Goal: Information Seeking & Learning: Learn about a topic

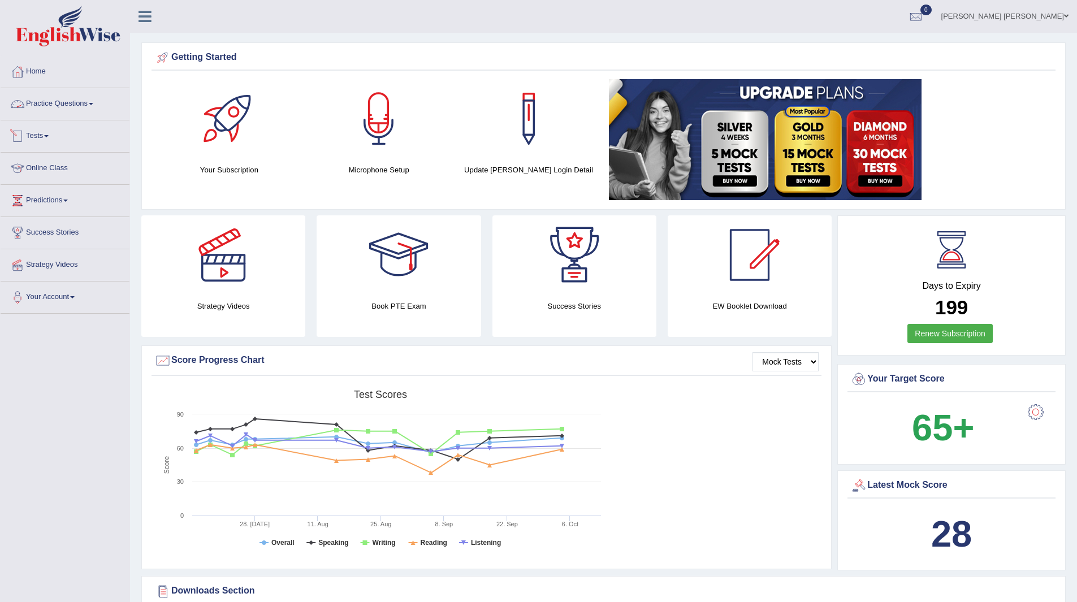
click at [59, 99] on link "Practice Questions" at bounding box center [65, 102] width 129 height 28
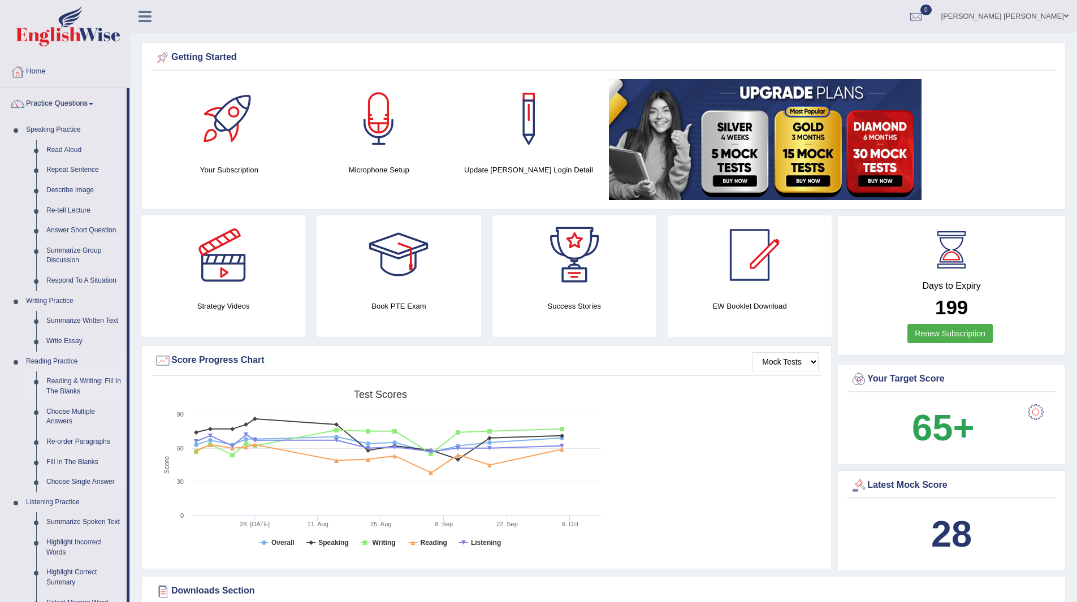
click at [68, 386] on link "Reading & Writing: Fill In The Blanks" at bounding box center [83, 386] width 85 height 30
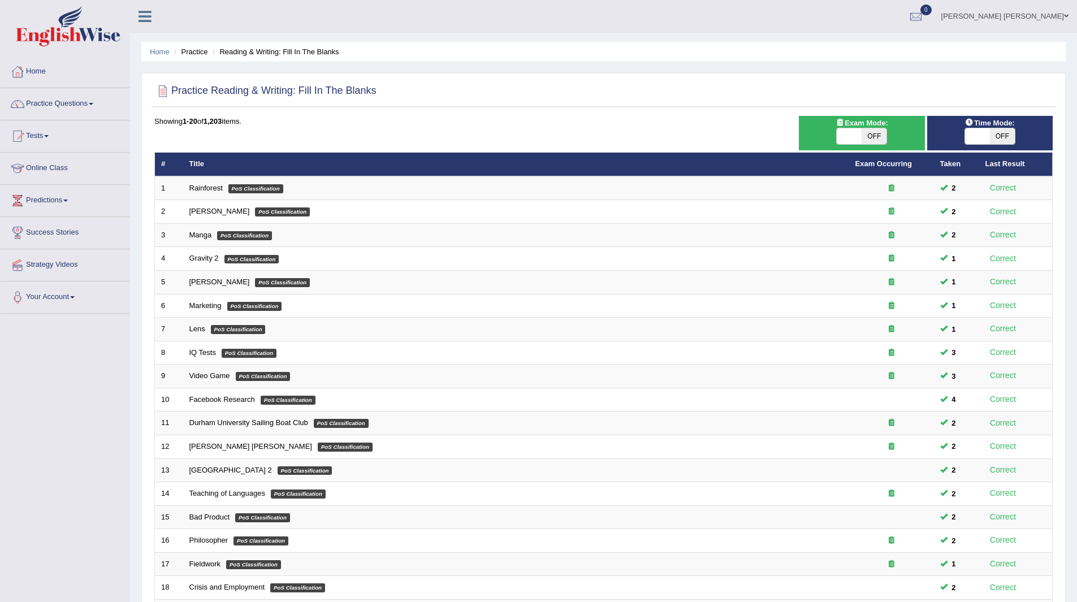
click at [998, 133] on span "OFF" at bounding box center [1002, 136] width 25 height 16
checkbox input "true"
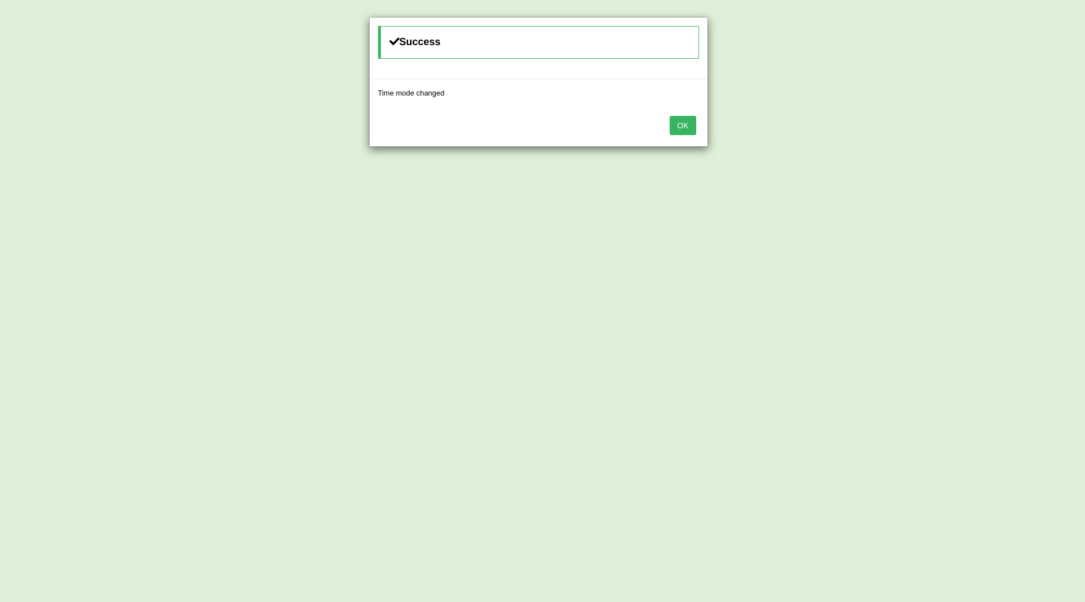
click at [686, 127] on button "OK" at bounding box center [683, 125] width 26 height 19
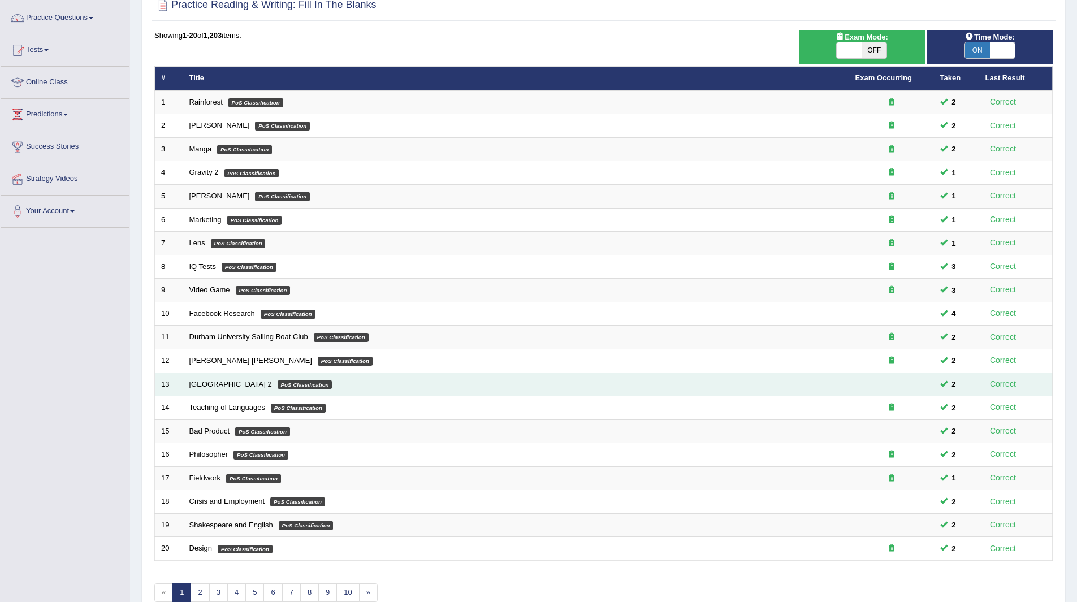
scroll to position [146, 0]
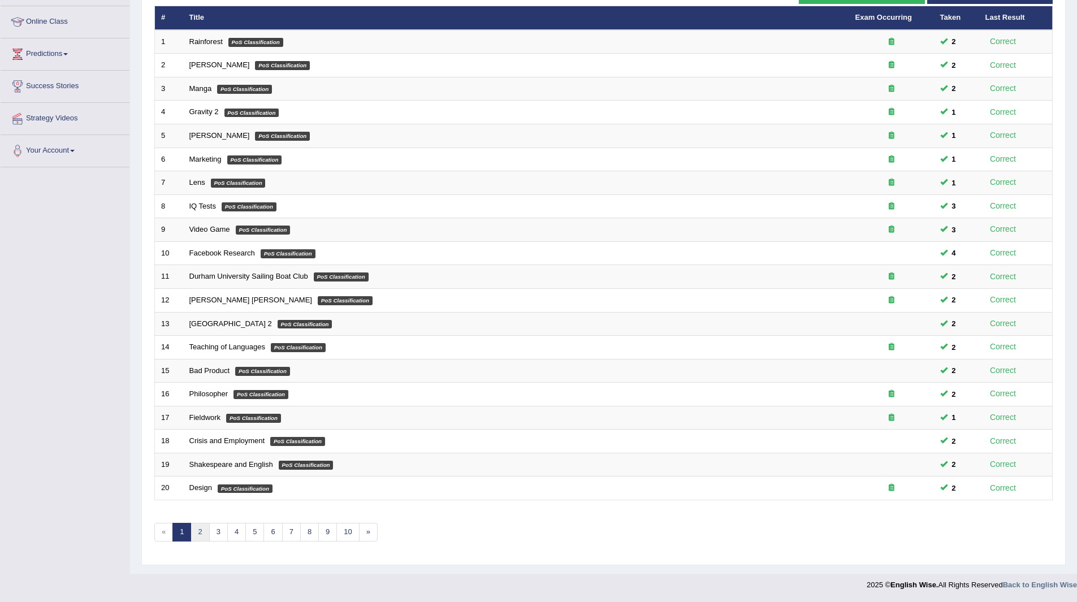
click at [198, 533] on link "2" at bounding box center [199, 532] width 19 height 19
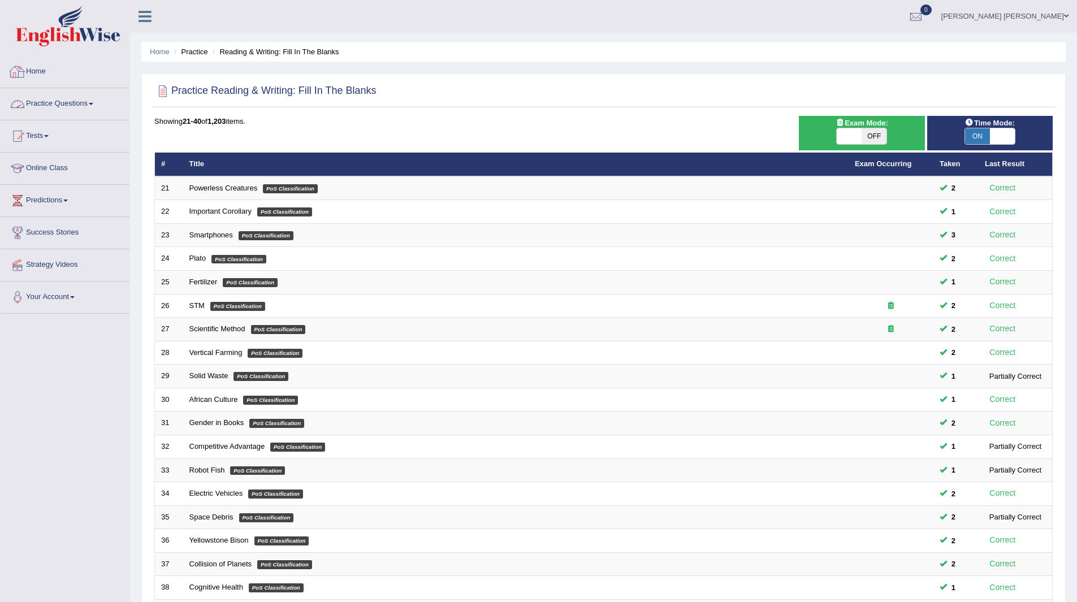
click at [45, 101] on link "Practice Questions" at bounding box center [65, 102] width 129 height 28
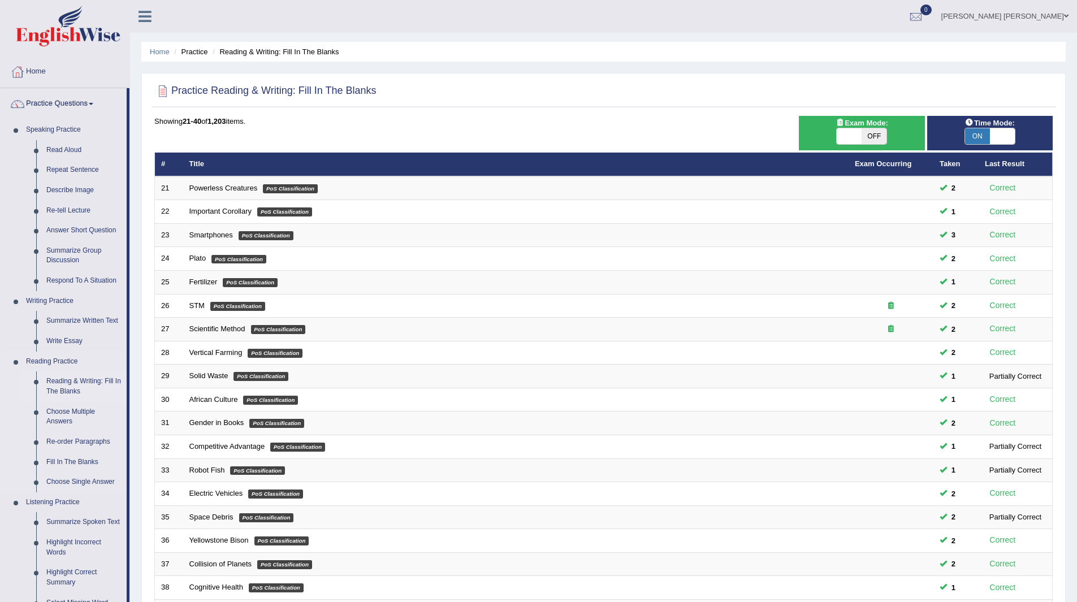
click at [71, 382] on link "Reading & Writing: Fill In The Blanks" at bounding box center [83, 386] width 85 height 30
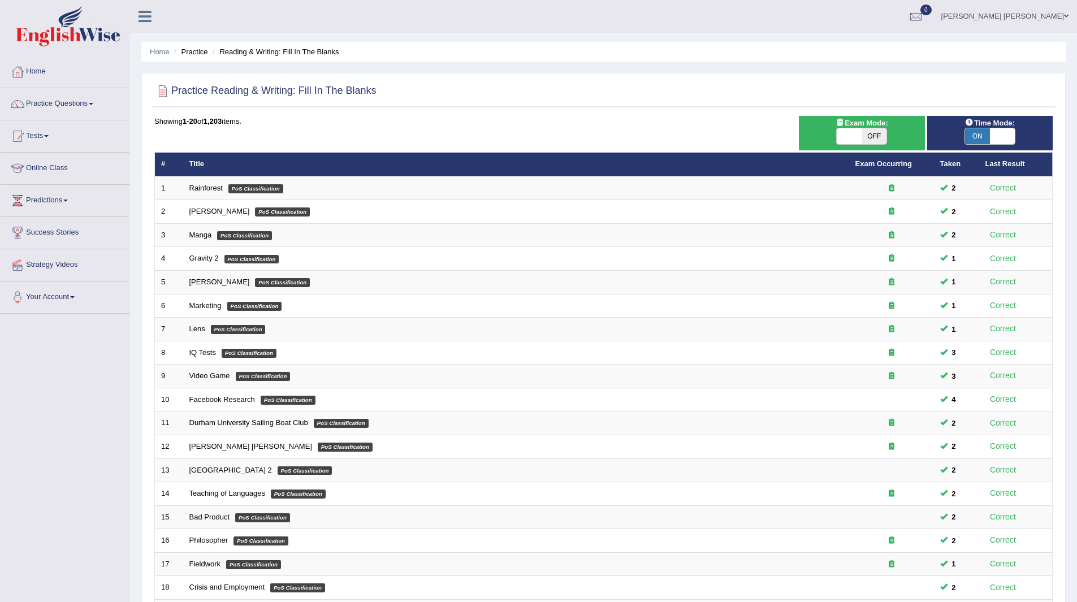
scroll to position [146, 0]
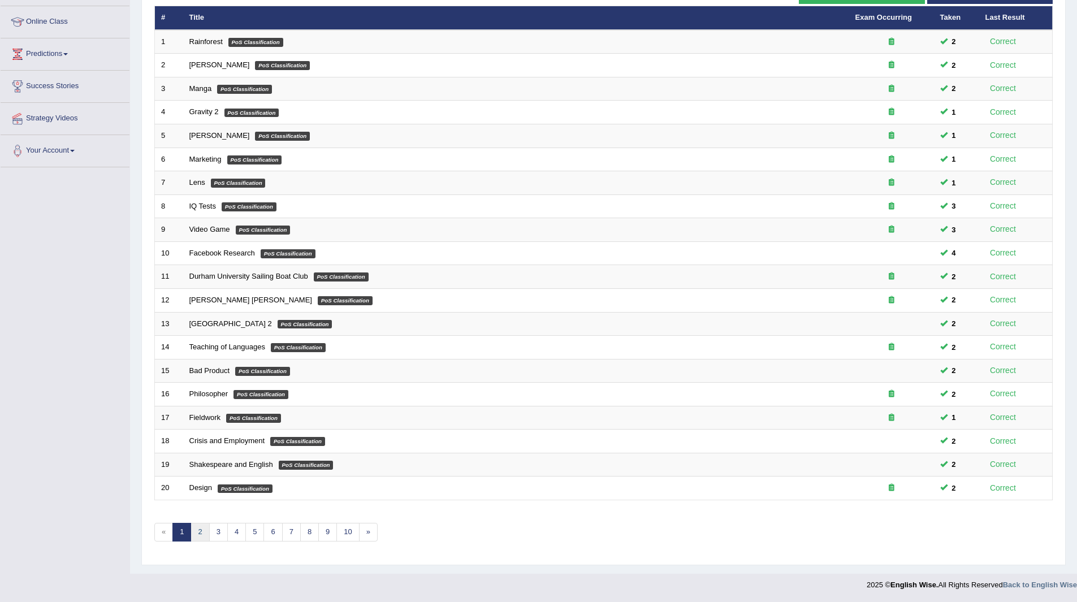
click at [194, 533] on link "2" at bounding box center [199, 532] width 19 height 19
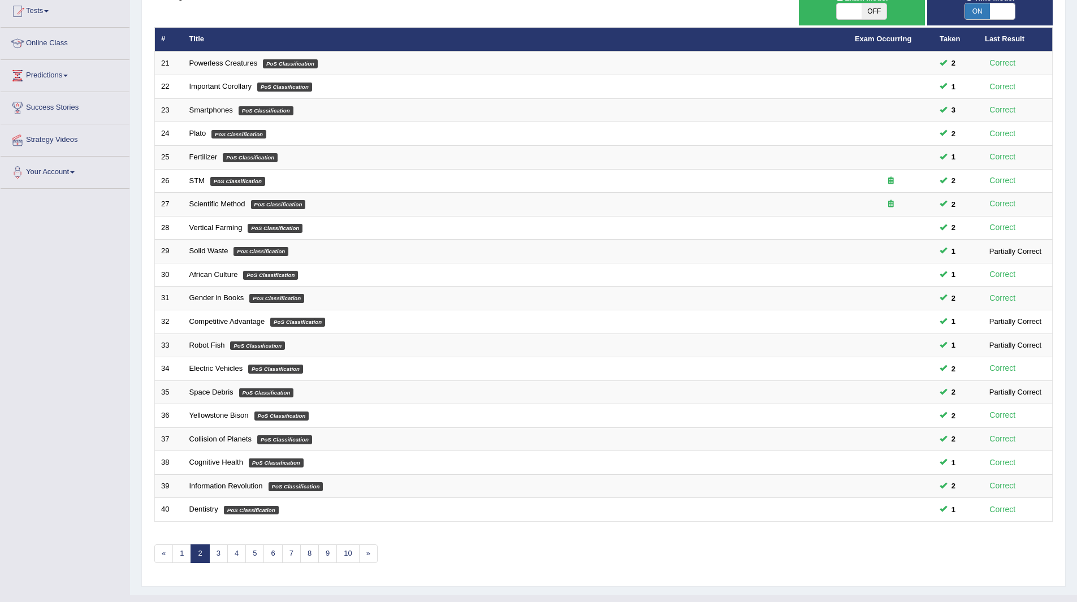
scroll to position [146, 0]
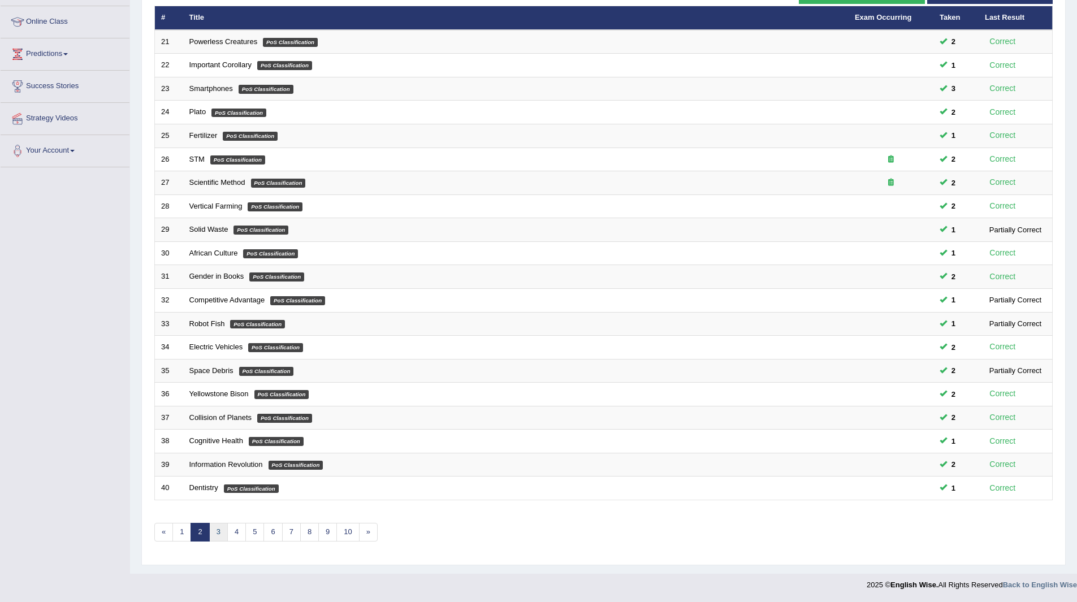
click at [218, 532] on link "3" at bounding box center [218, 532] width 19 height 19
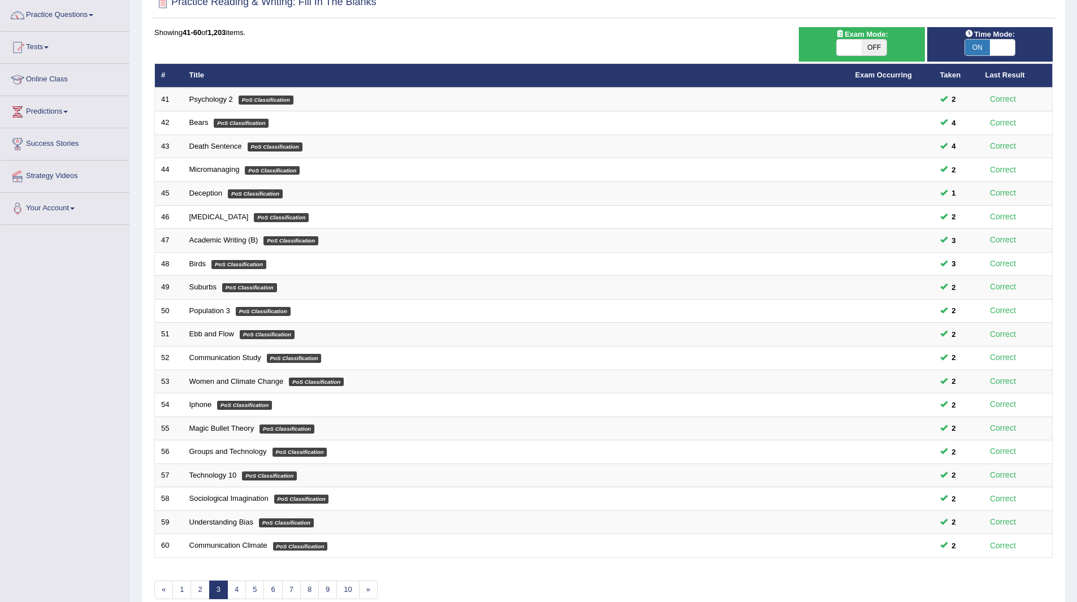
scroll to position [146, 0]
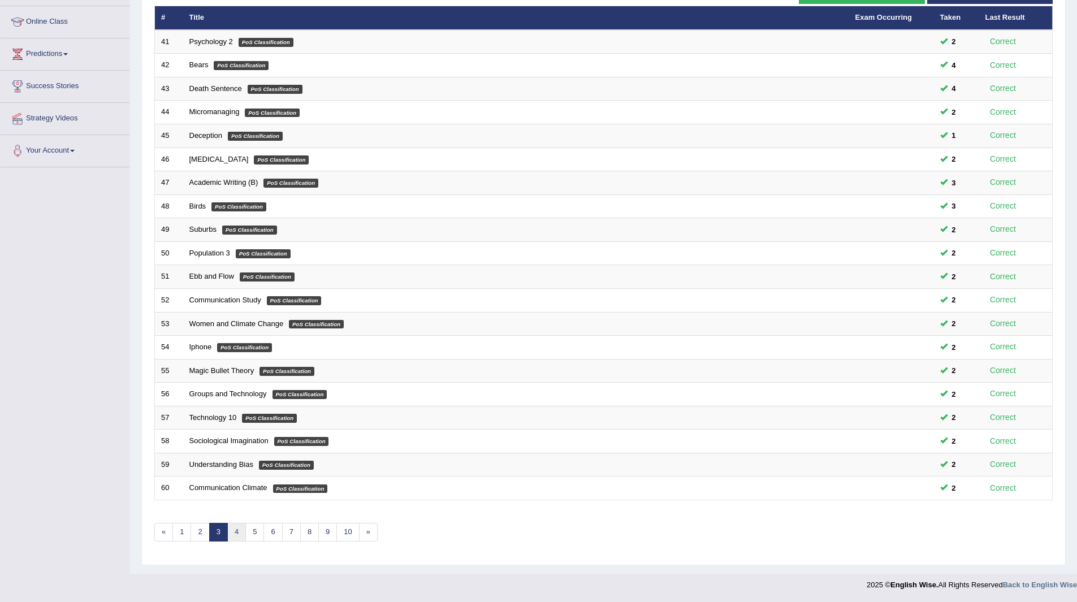
click at [239, 529] on link "4" at bounding box center [236, 532] width 19 height 19
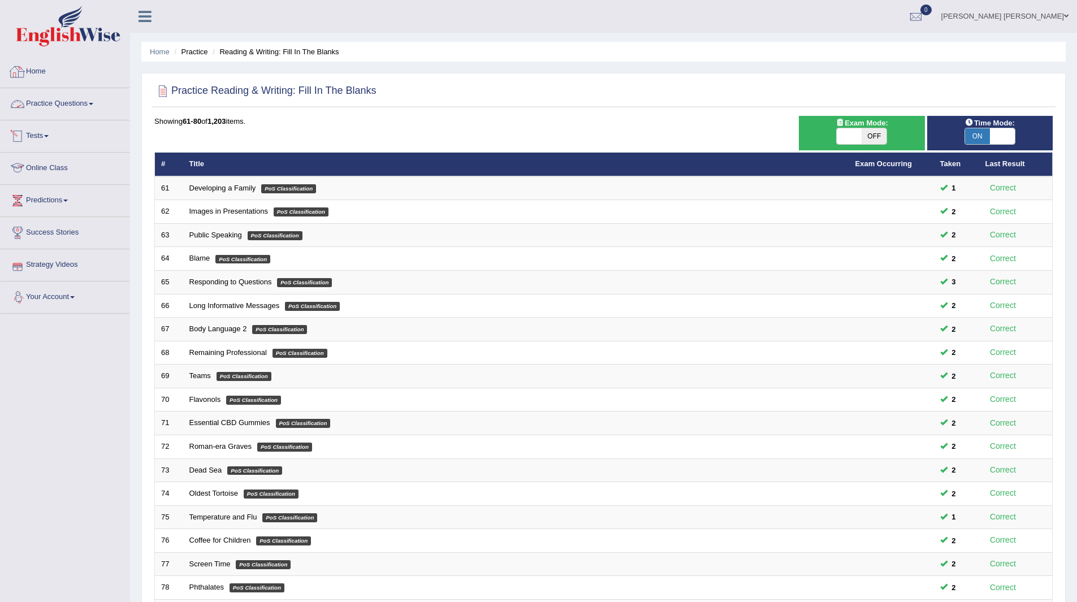
click at [60, 103] on link "Practice Questions" at bounding box center [65, 102] width 129 height 28
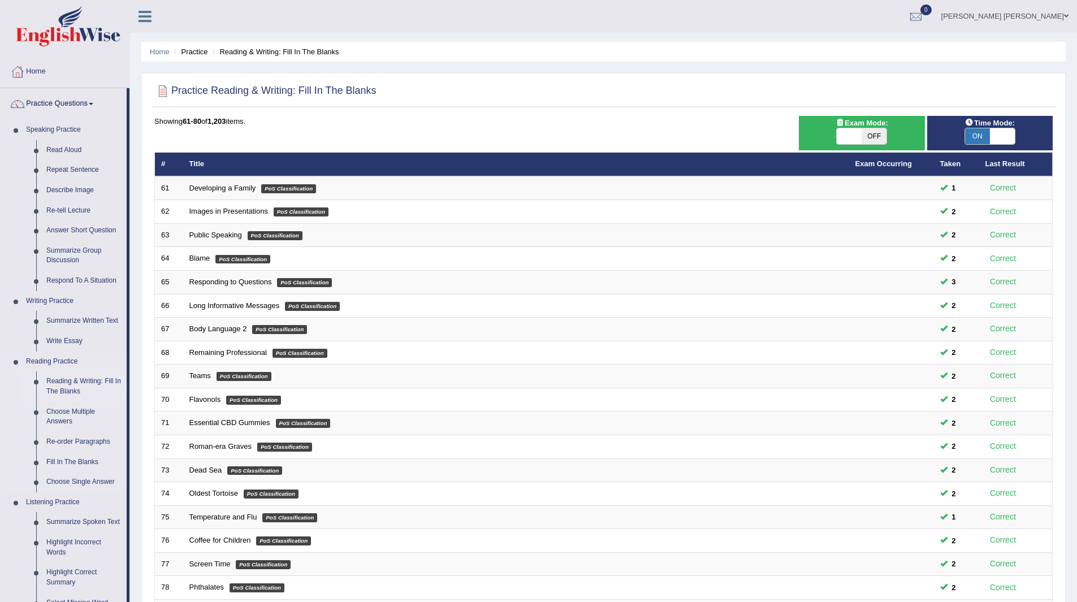
click at [59, 383] on link "Reading & Writing: Fill In The Blanks" at bounding box center [83, 386] width 85 height 30
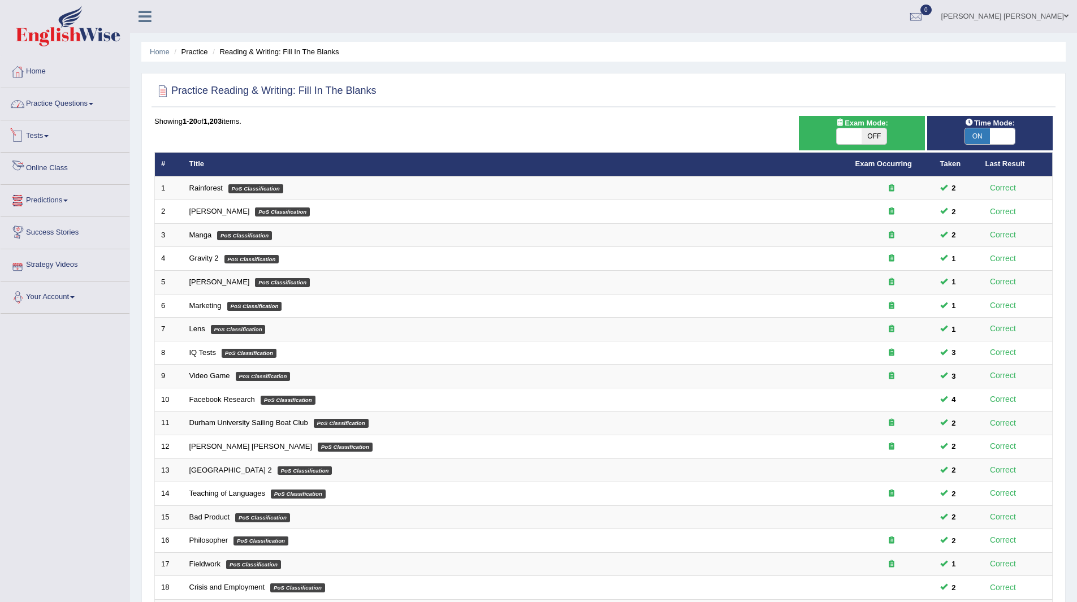
click at [50, 103] on link "Practice Questions" at bounding box center [65, 102] width 129 height 28
